Goal: Use online tool/utility: Use online tool/utility

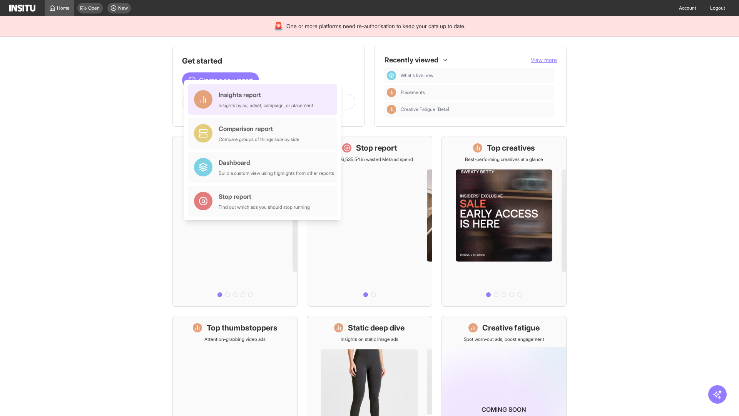
click at [265, 99] on div "Insights report Insights by ad, adset, campaign, or placement" at bounding box center [266, 99] width 95 height 18
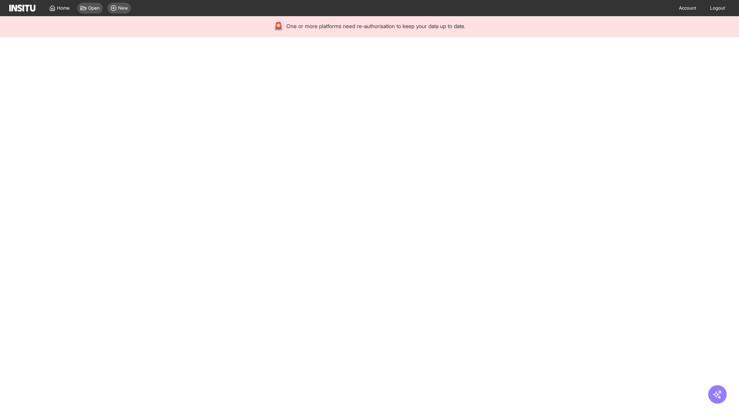
select select "**"
